Goal: Task Accomplishment & Management: Manage account settings

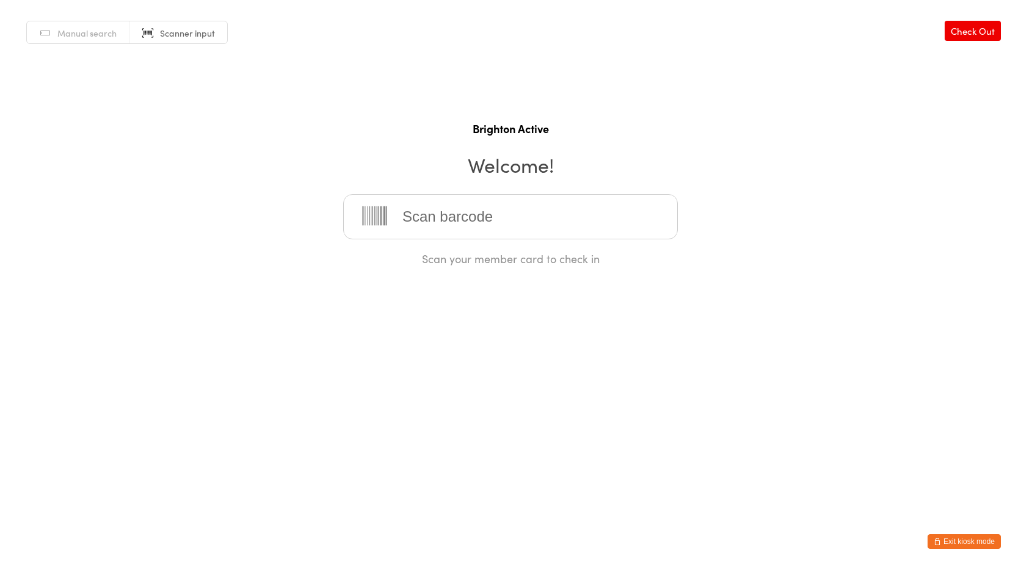
click at [645, 436] on html "You have now entered Kiosk Mode. Members will be able to check themselves in us…" at bounding box center [510, 284] width 1021 height 569
click at [956, 543] on button "Exit kiosk mode" at bounding box center [963, 541] width 73 height 15
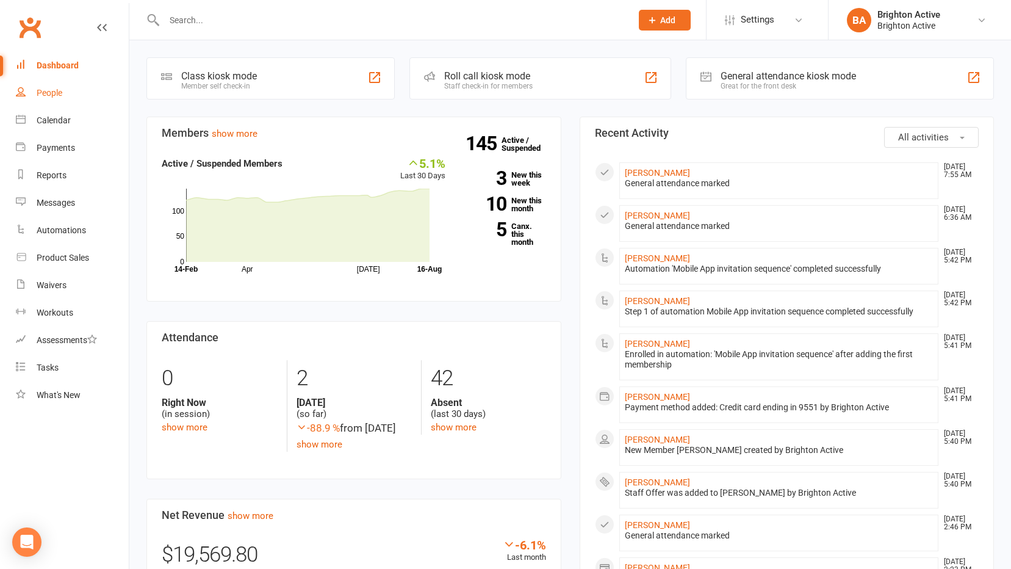
click at [41, 91] on div "People" at bounding box center [50, 93] width 26 height 10
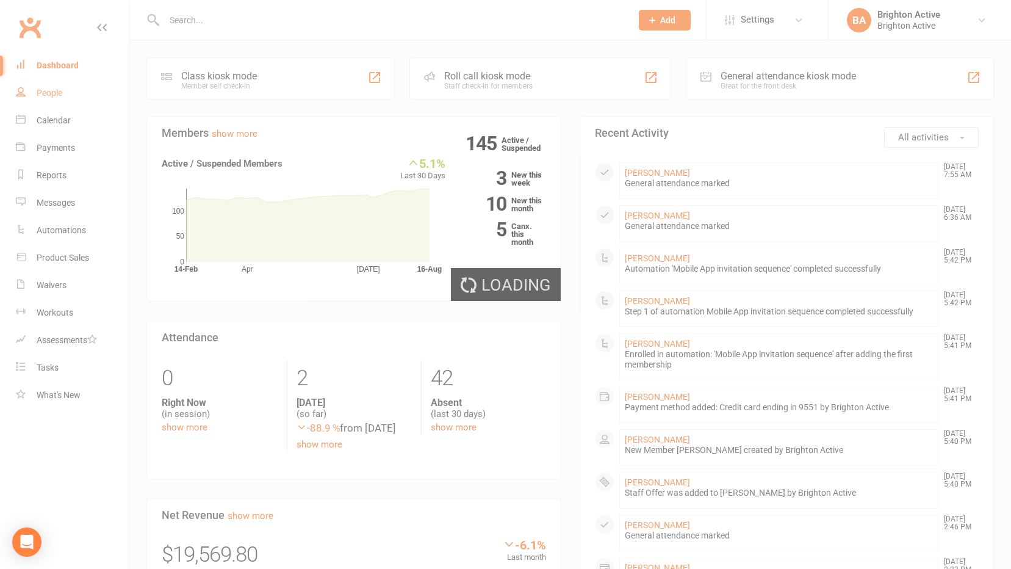
select select "100"
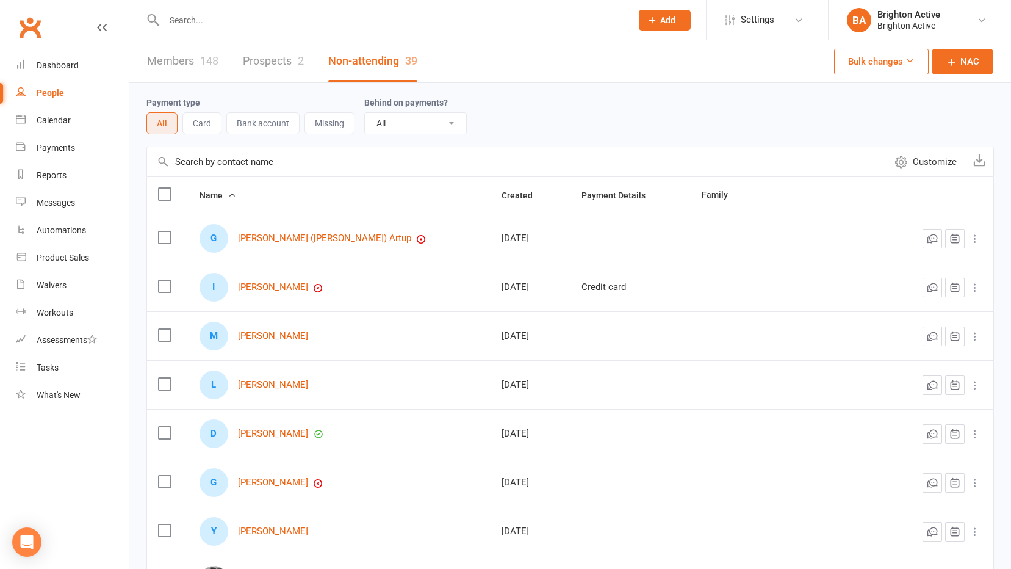
click at [184, 63] on link "Members 148" at bounding box center [182, 61] width 71 height 42
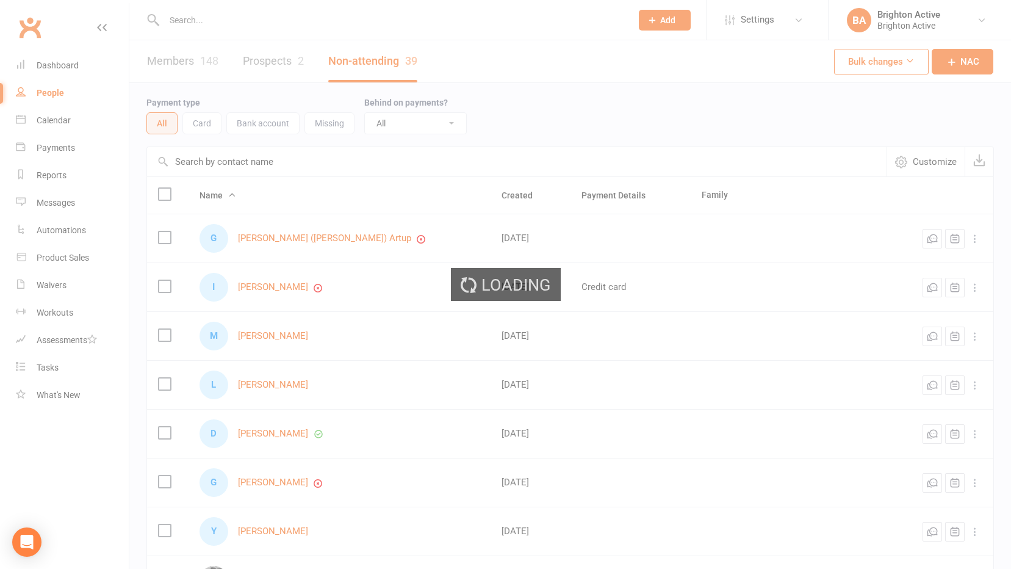
select select "true"
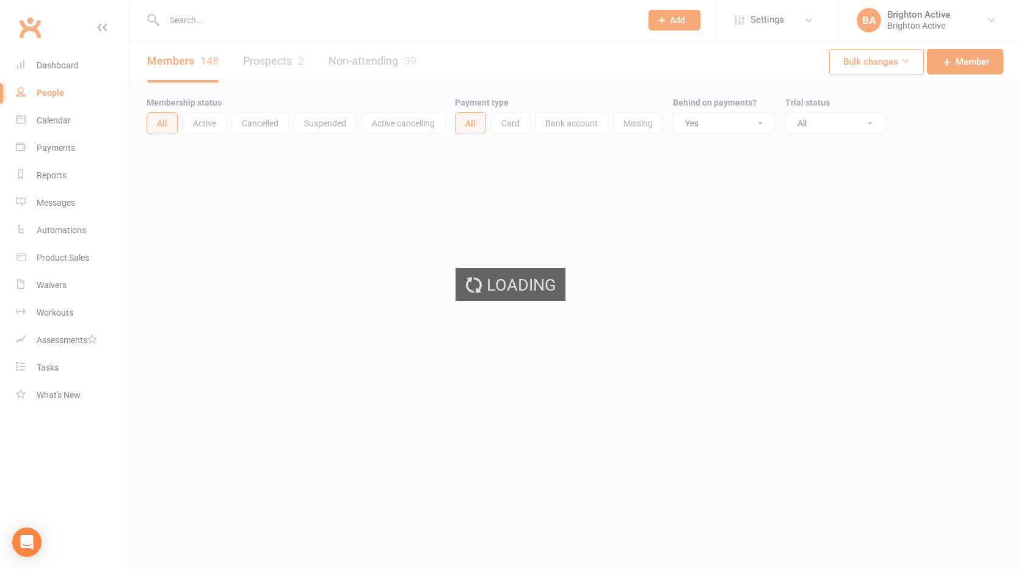
select select "100"
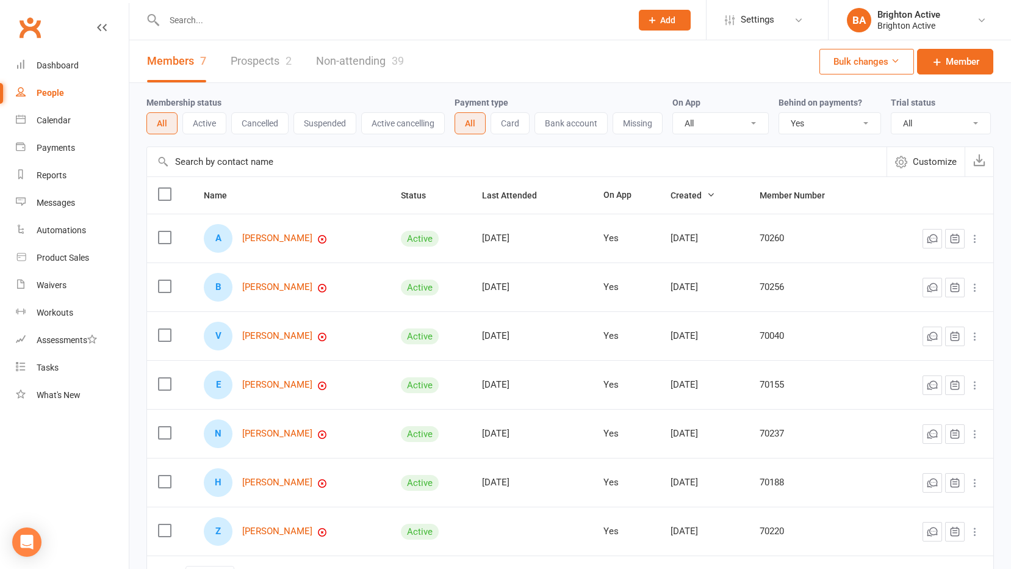
click at [808, 122] on select "All No Yes" at bounding box center [829, 123] width 101 height 21
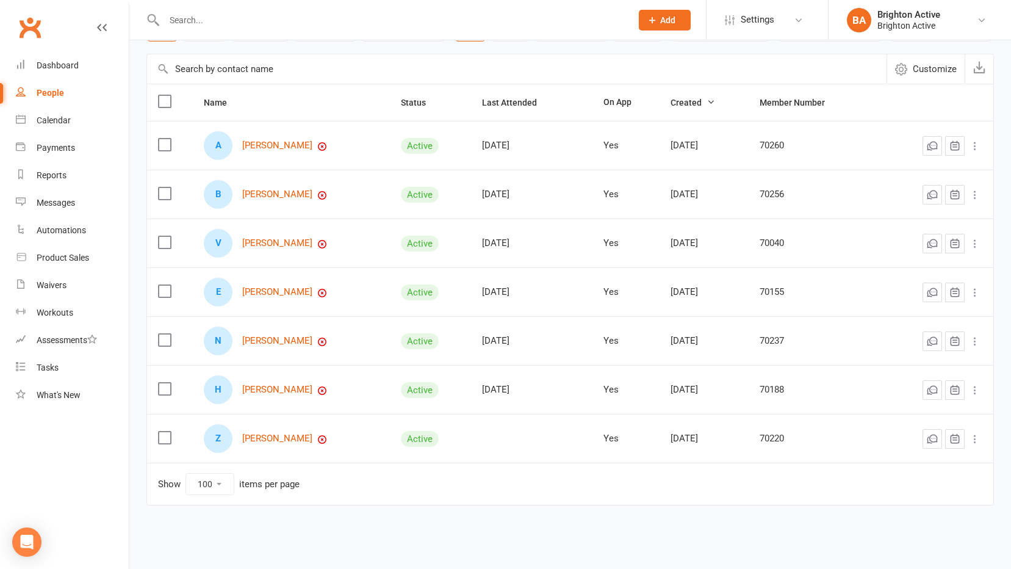
scroll to position [95, 0]
click at [282, 143] on link "[PERSON_NAME]" at bounding box center [277, 144] width 70 height 10
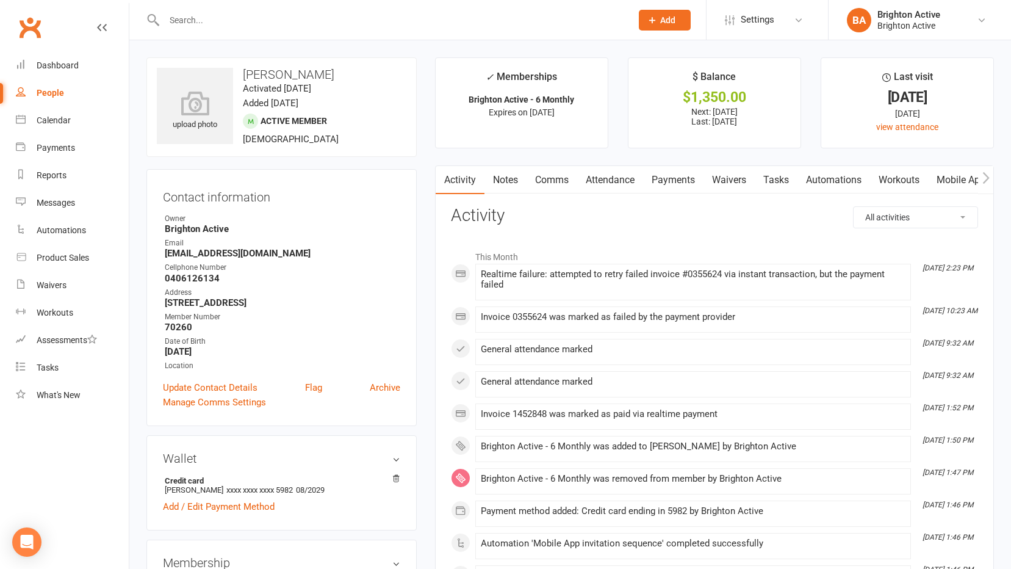
click at [679, 180] on link "Payments" at bounding box center [673, 180] width 60 height 28
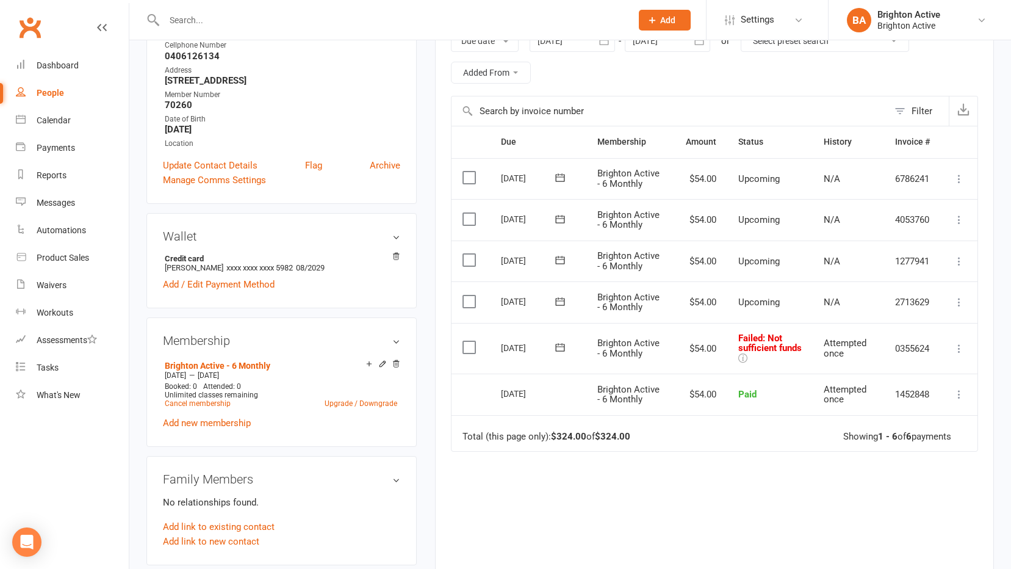
scroll to position [244, 0]
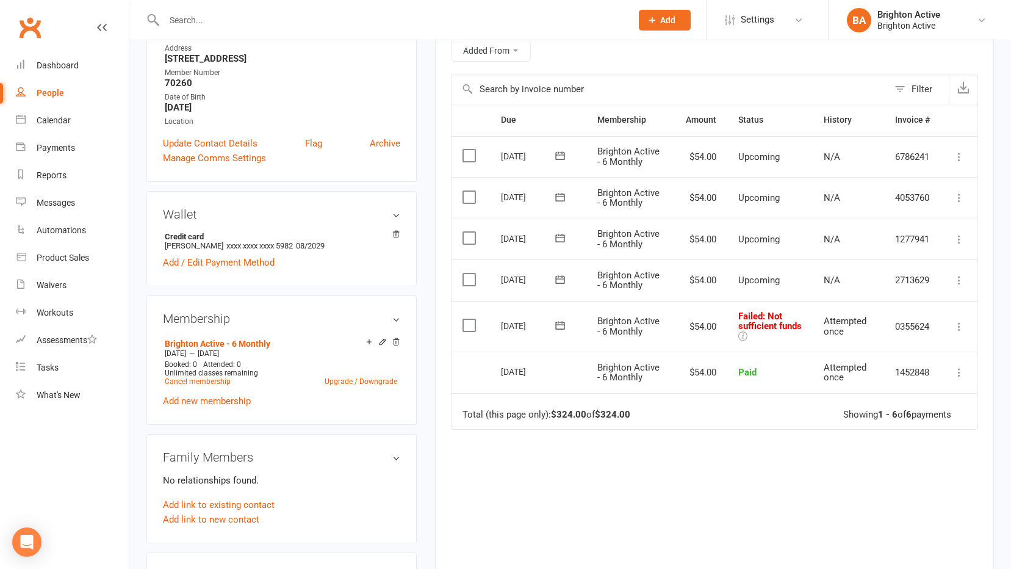
click at [964, 328] on icon at bounding box center [959, 326] width 12 height 12
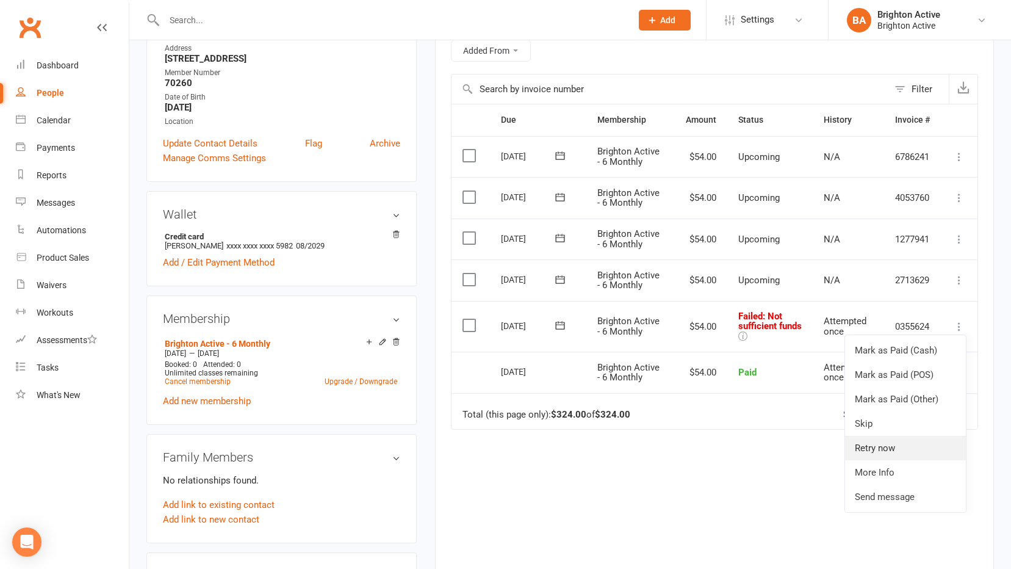
click at [925, 444] on link "Retry now" at bounding box center [905, 448] width 121 height 24
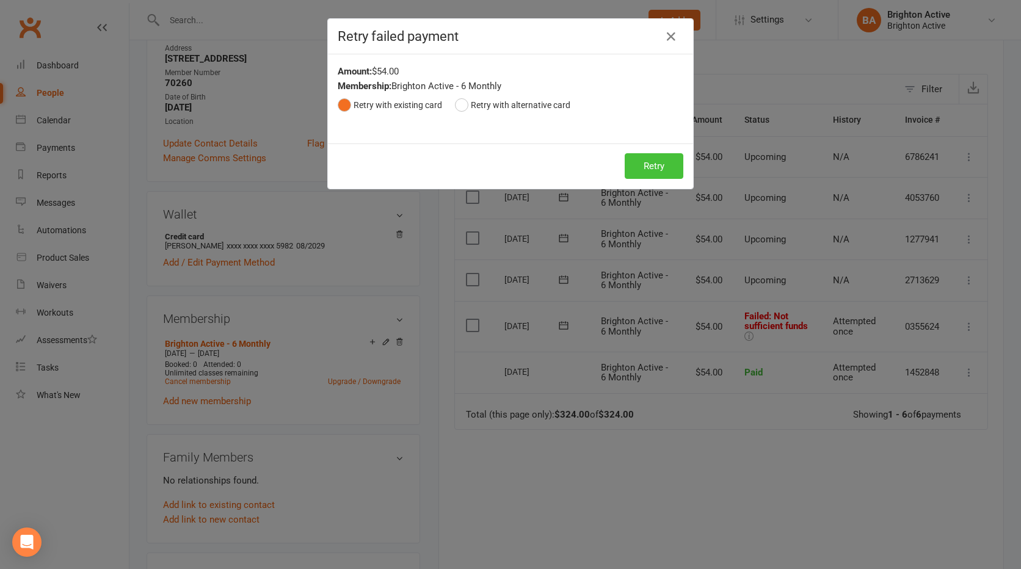
click at [660, 164] on button "Retry" at bounding box center [653, 166] width 59 height 26
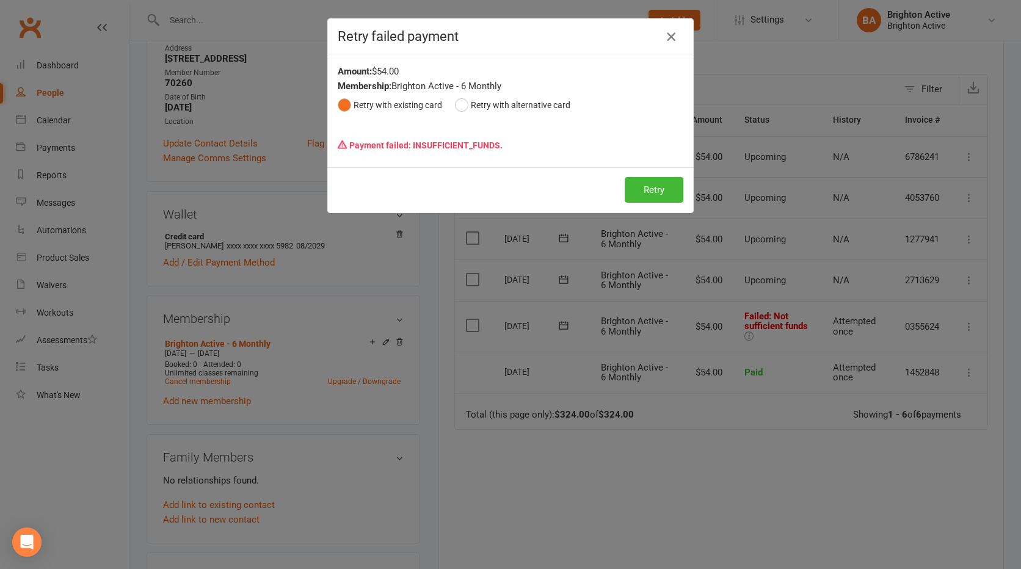
click at [670, 38] on icon "button" at bounding box center [670, 36] width 15 height 15
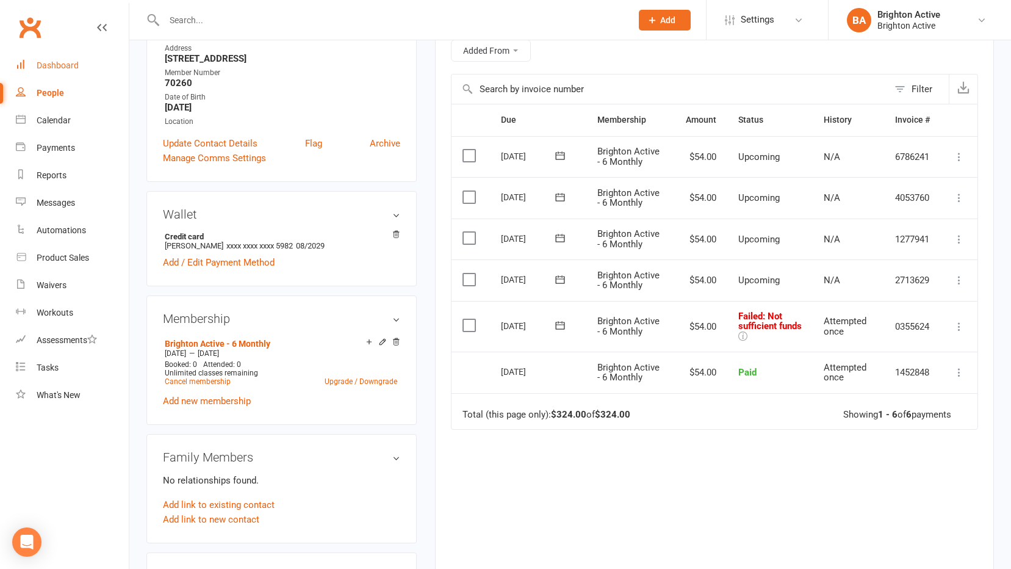
click at [76, 55] on link "Dashboard" at bounding box center [72, 65] width 113 height 27
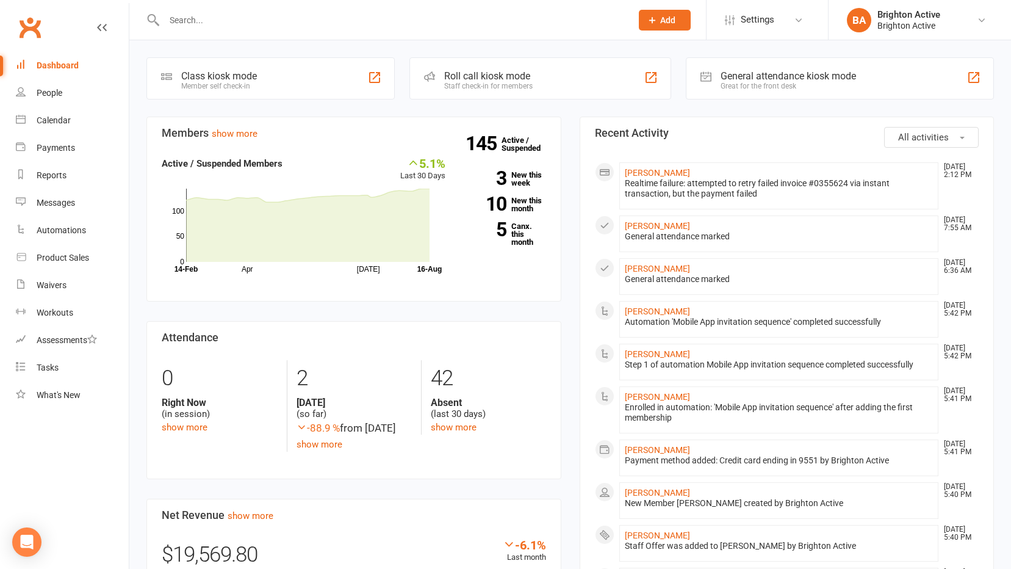
click at [826, 84] on div "Great for the front desk" at bounding box center [789, 86] width 136 height 9
